Goal: Task Accomplishment & Management: Manage account settings

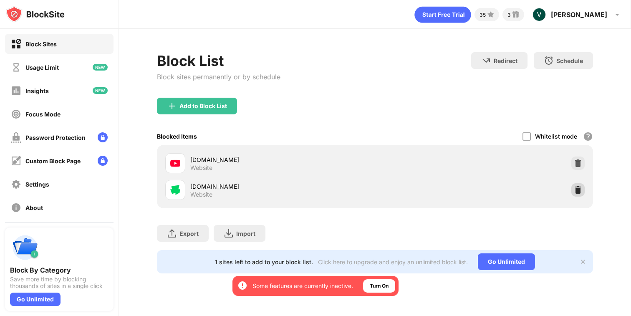
click at [573, 191] on div at bounding box center [577, 189] width 13 height 13
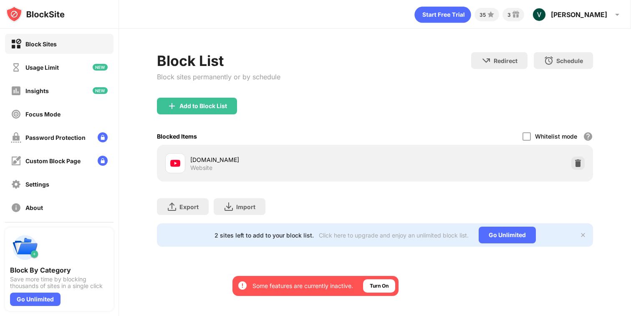
click at [201, 101] on div "Add to Block List" at bounding box center [197, 106] width 80 height 17
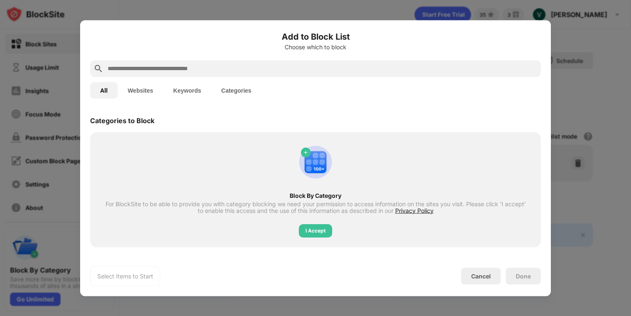
click at [257, 71] on input "text" at bounding box center [322, 68] width 430 height 10
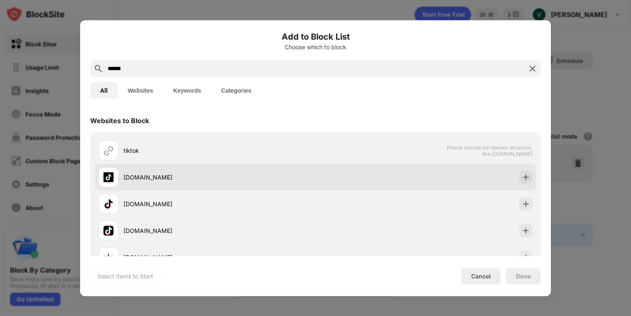
type input "******"
click at [523, 181] on img at bounding box center [525, 177] width 8 height 8
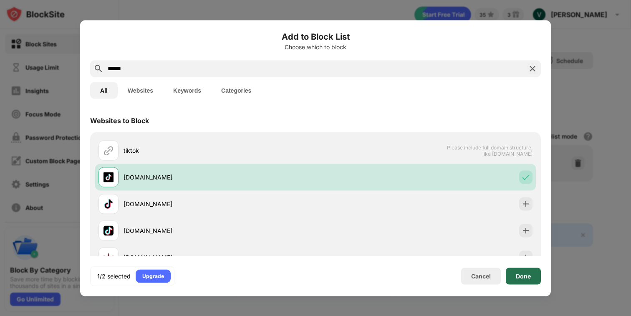
click at [529, 280] on div "Done" at bounding box center [522, 275] width 35 height 17
